Goal: Task Accomplishment & Management: Manage account settings

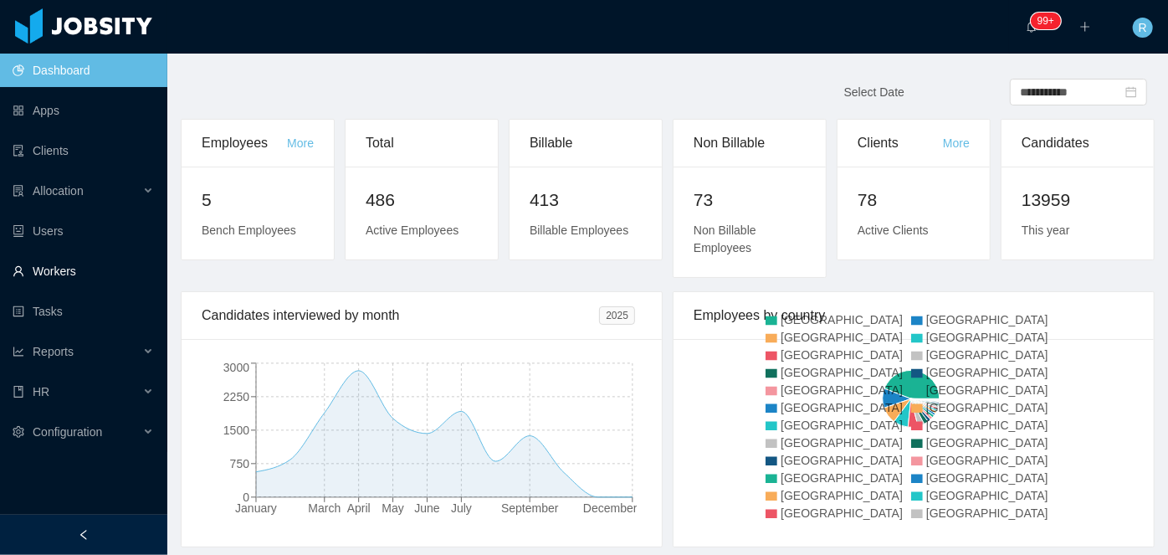
click at [68, 262] on link "Workers" at bounding box center [83, 270] width 141 height 33
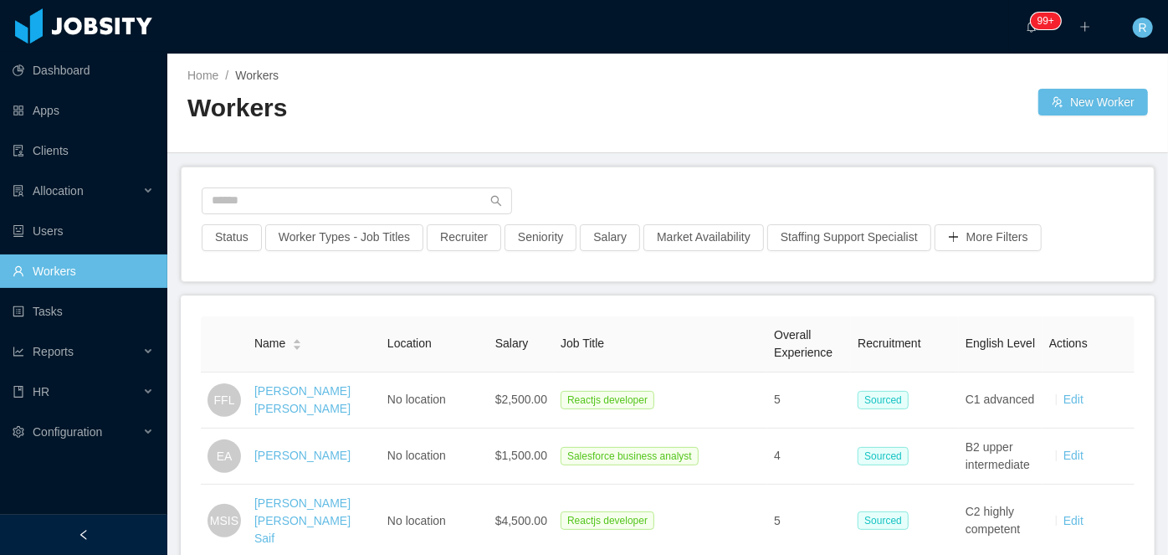
click at [67, 507] on aside "Dashboard Apps Clients Allocation Users Workers Tasks Reports HR Configuration" at bounding box center [83, 257] width 167 height 514
click at [307, 197] on input "text" at bounding box center [357, 200] width 310 height 27
click at [336, 202] on input "text" at bounding box center [357, 200] width 310 height 27
type input "*"
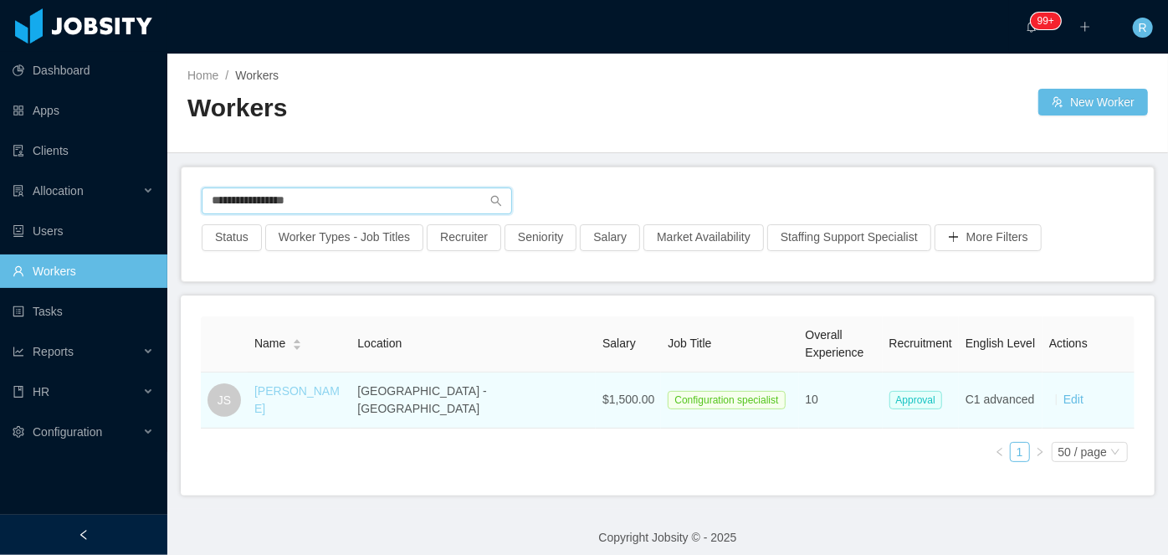
type input "**********"
click at [327, 393] on link "[PERSON_NAME]" at bounding box center [296, 399] width 85 height 31
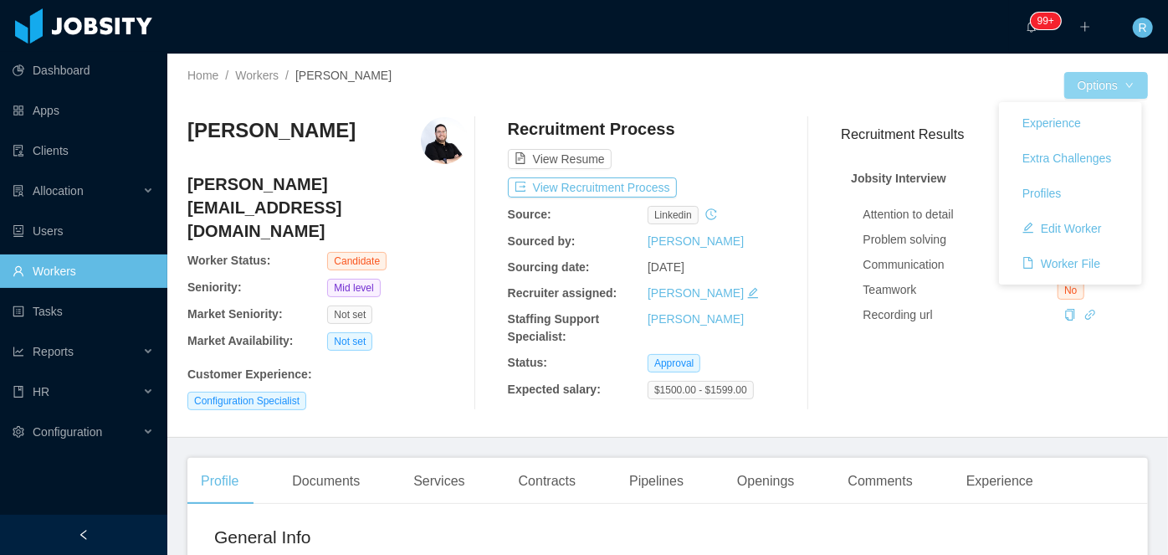
click at [1111, 79] on button "Options" at bounding box center [1106, 85] width 84 height 27
click at [1053, 221] on button "Edit Worker" at bounding box center [1062, 228] width 106 height 27
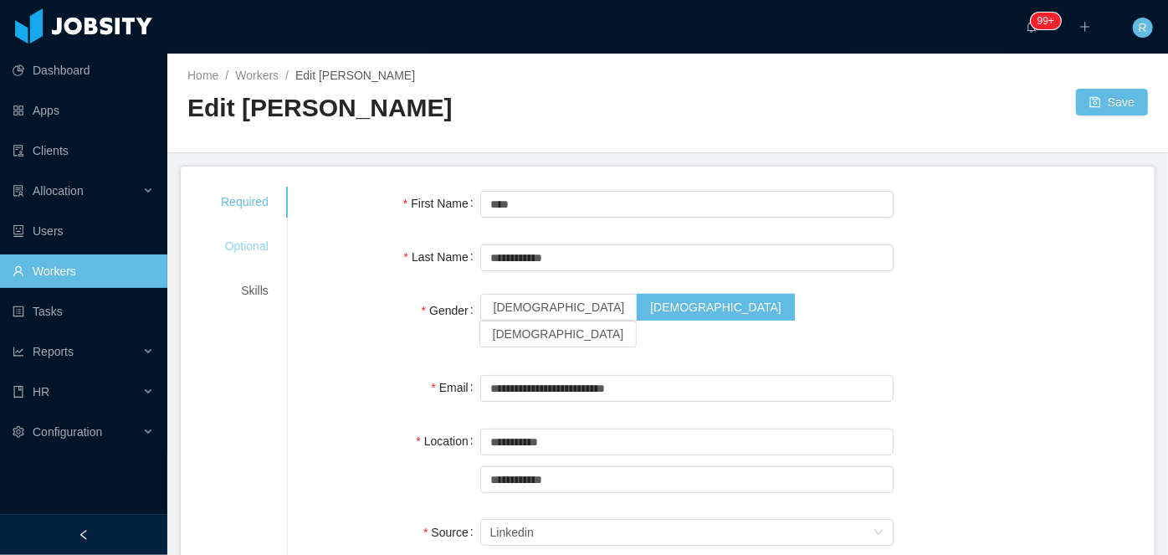
click at [239, 239] on div "Optional" at bounding box center [245, 246] width 88 height 31
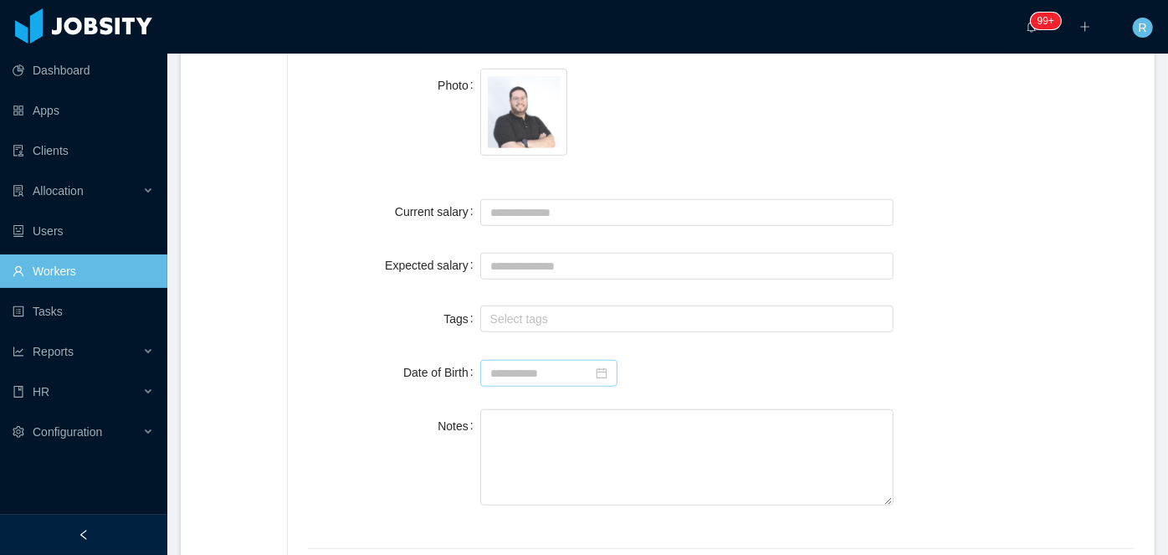
scroll to position [547, 0]
click at [557, 368] on input at bounding box center [548, 372] width 137 height 27
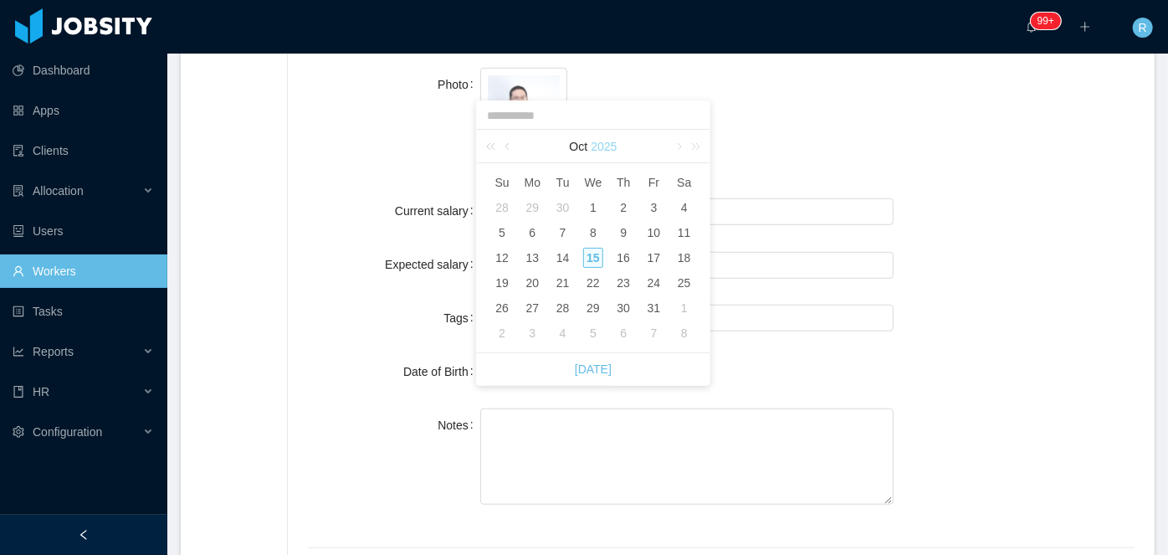
click at [606, 143] on link "2025" at bounding box center [603, 146] width 29 height 33
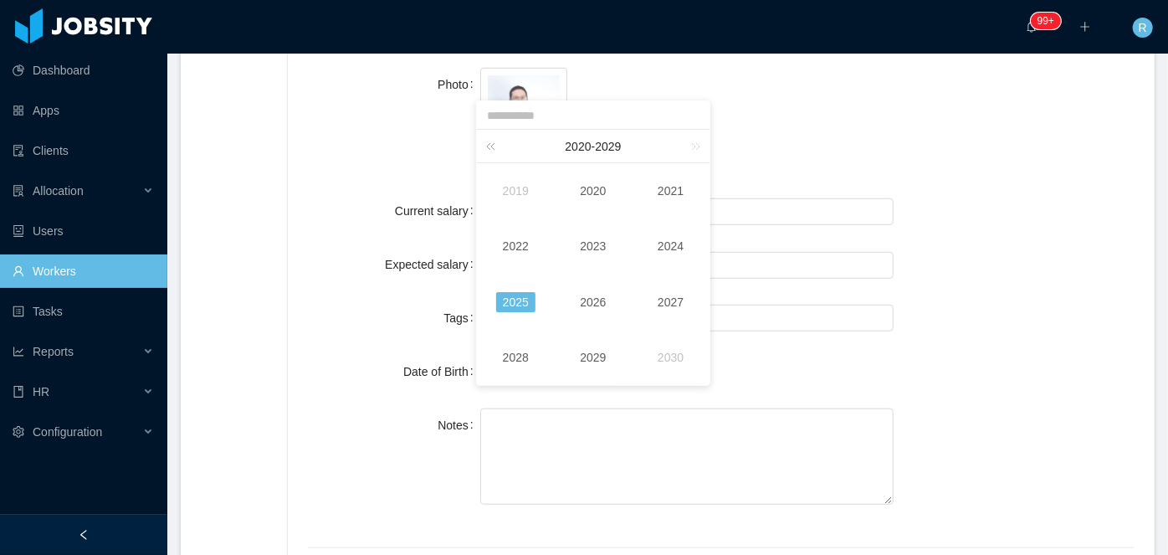
click at [491, 139] on link at bounding box center [494, 146] width 22 height 33
click at [492, 142] on link at bounding box center [494, 146] width 22 height 33
click at [599, 358] on link "1989" at bounding box center [592, 357] width 39 height 20
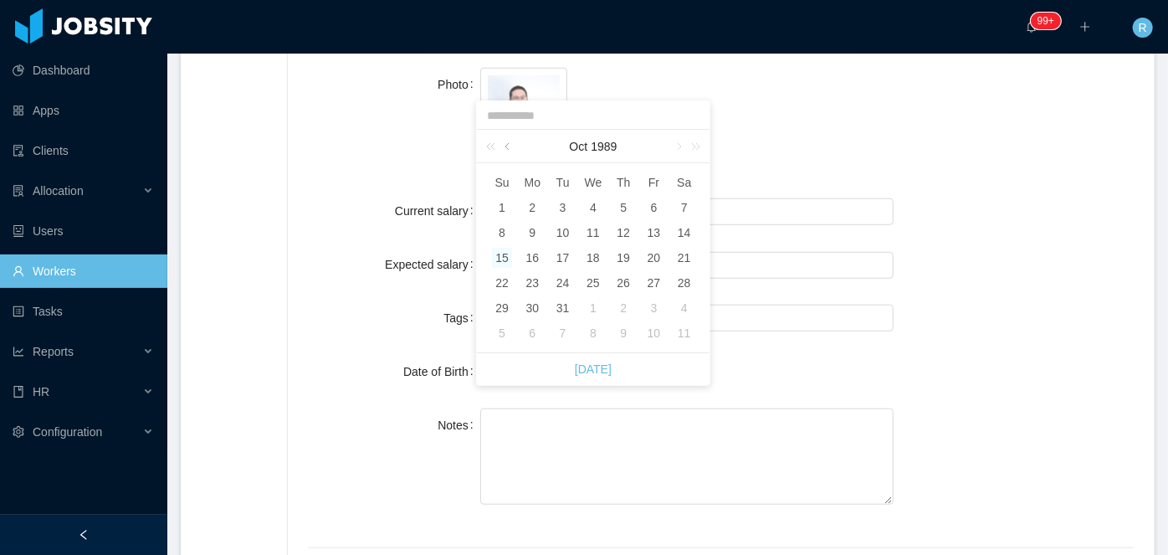
click at [506, 146] on link at bounding box center [508, 146] width 15 height 33
click at [560, 303] on div "26" at bounding box center [563, 308] width 20 height 20
type input "**********"
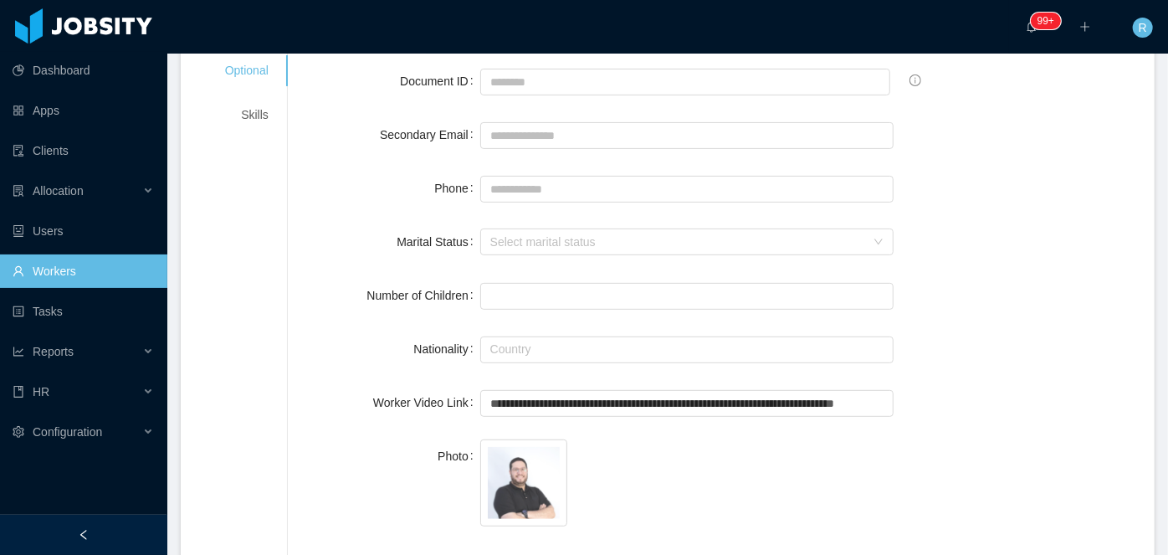
scroll to position [0, 0]
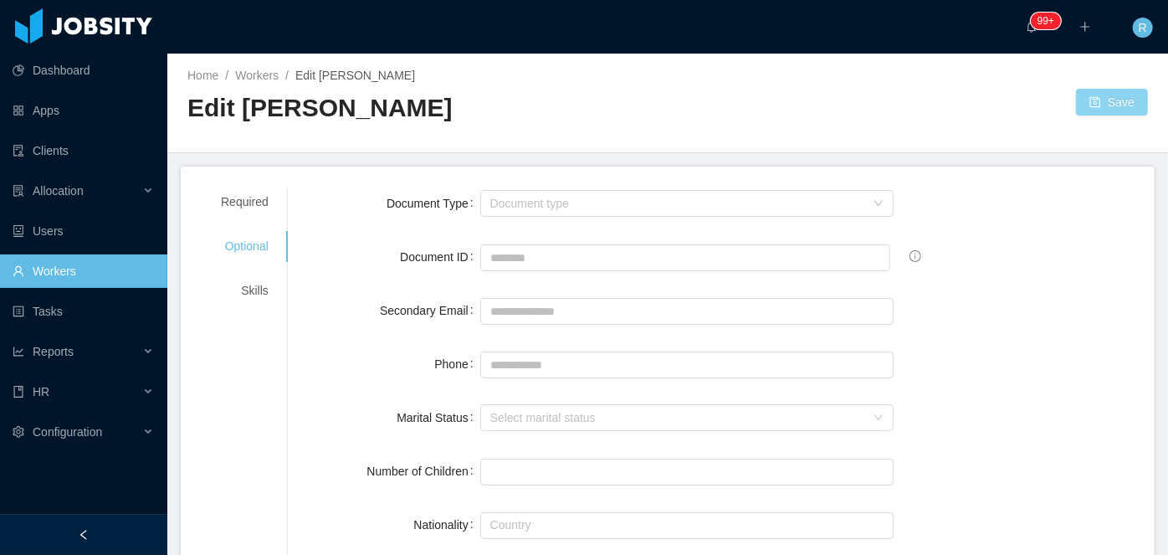
click at [1095, 105] on button "Save" at bounding box center [1112, 102] width 72 height 27
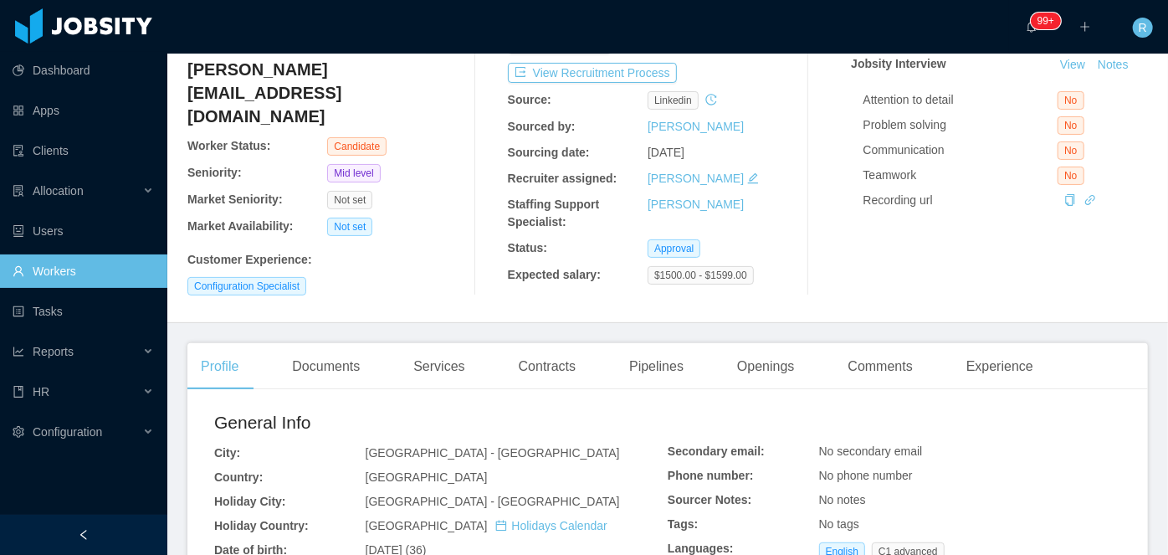
scroll to position [123, 0]
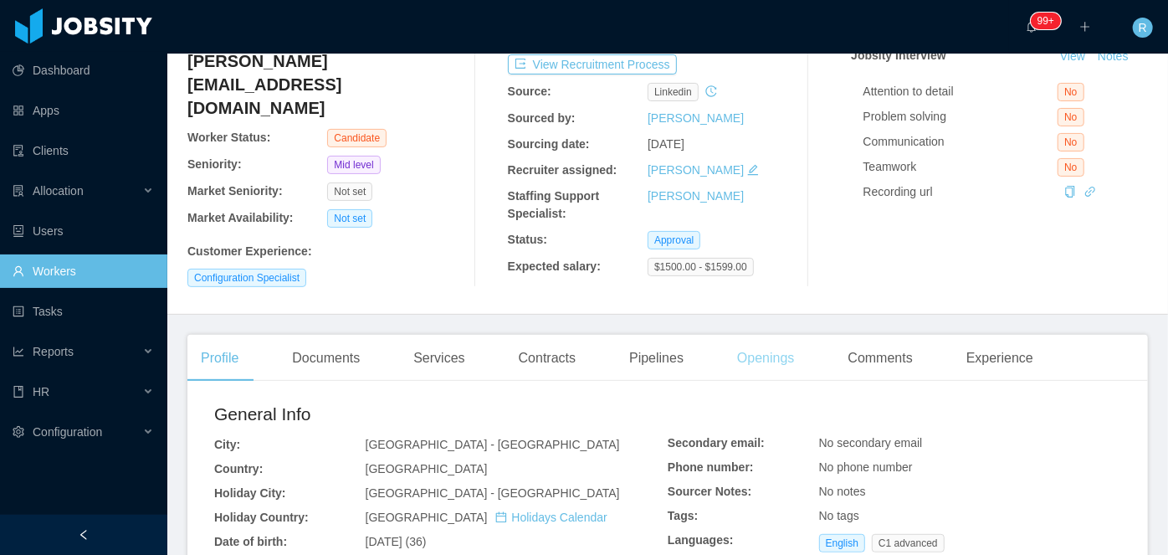
click at [778, 363] on div "Openings" at bounding box center [766, 358] width 84 height 47
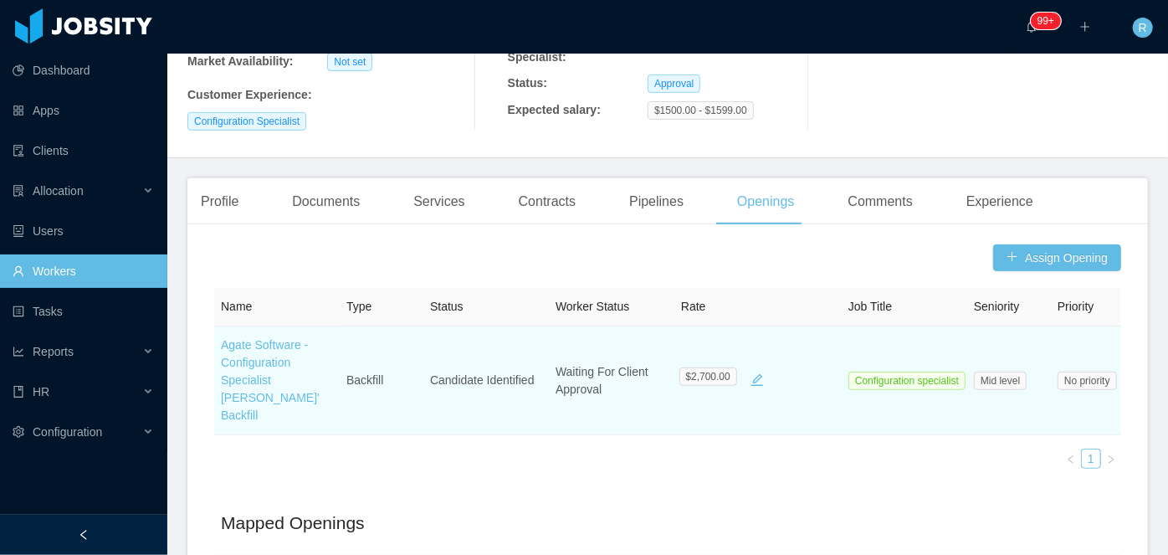
scroll to position [281, 0]
click at [250, 345] on link "Agate Software - Configuration Specialist [PERSON_NAME]' Backfill" at bounding box center [270, 378] width 99 height 84
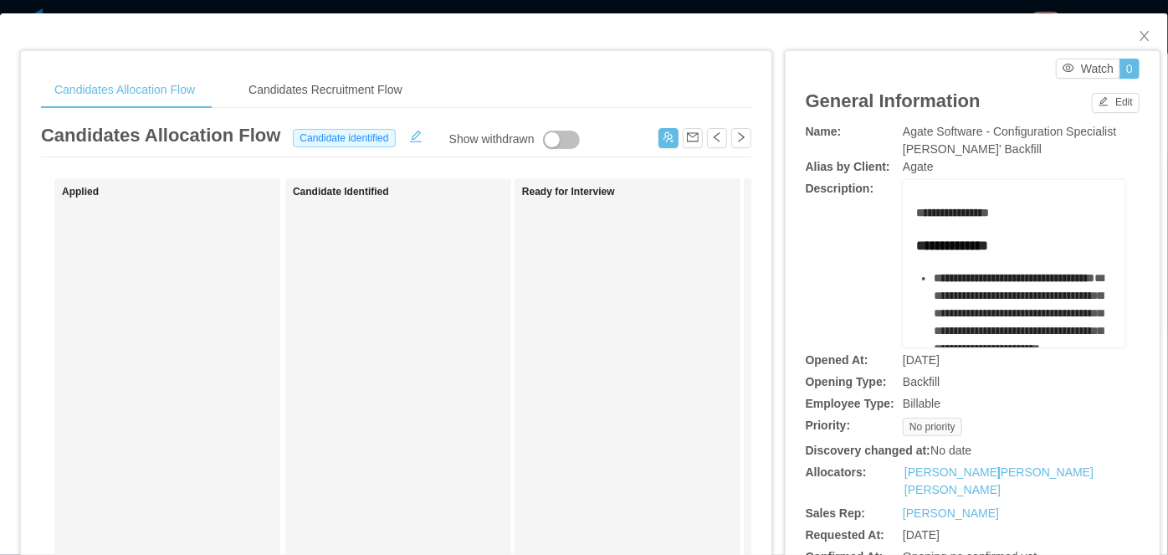
click at [937, 123] on div "**********" at bounding box center [973, 91] width 334 height 64
click at [937, 125] on span "Agate Software - Configuration Specialist [PERSON_NAME]' Backfill" at bounding box center [1009, 140] width 213 height 31
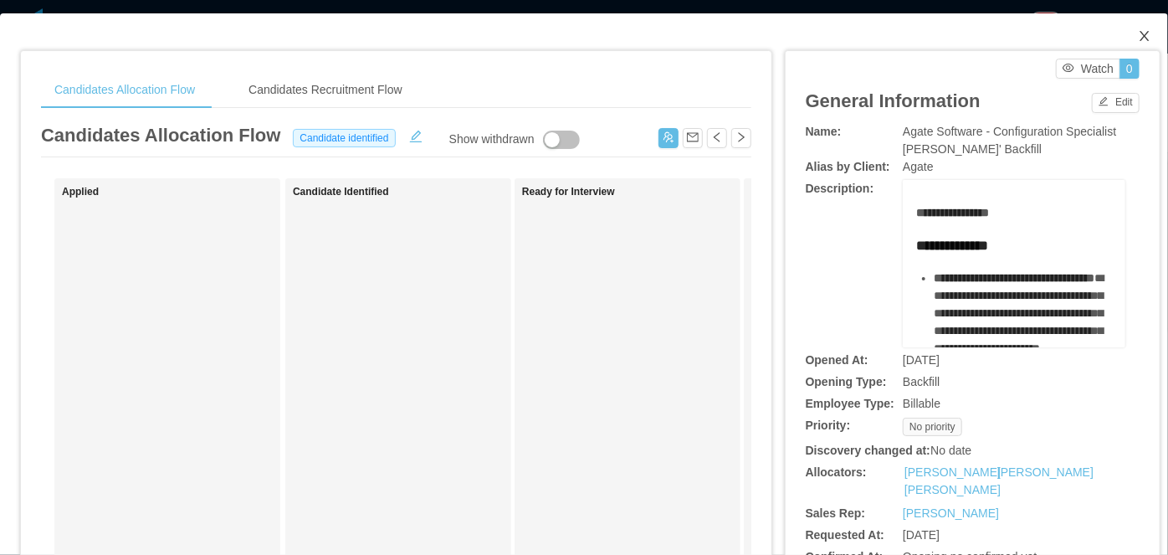
click at [1128, 29] on span "Close" at bounding box center [1144, 36] width 47 height 47
